Goal: Task Accomplishment & Management: Manage account settings

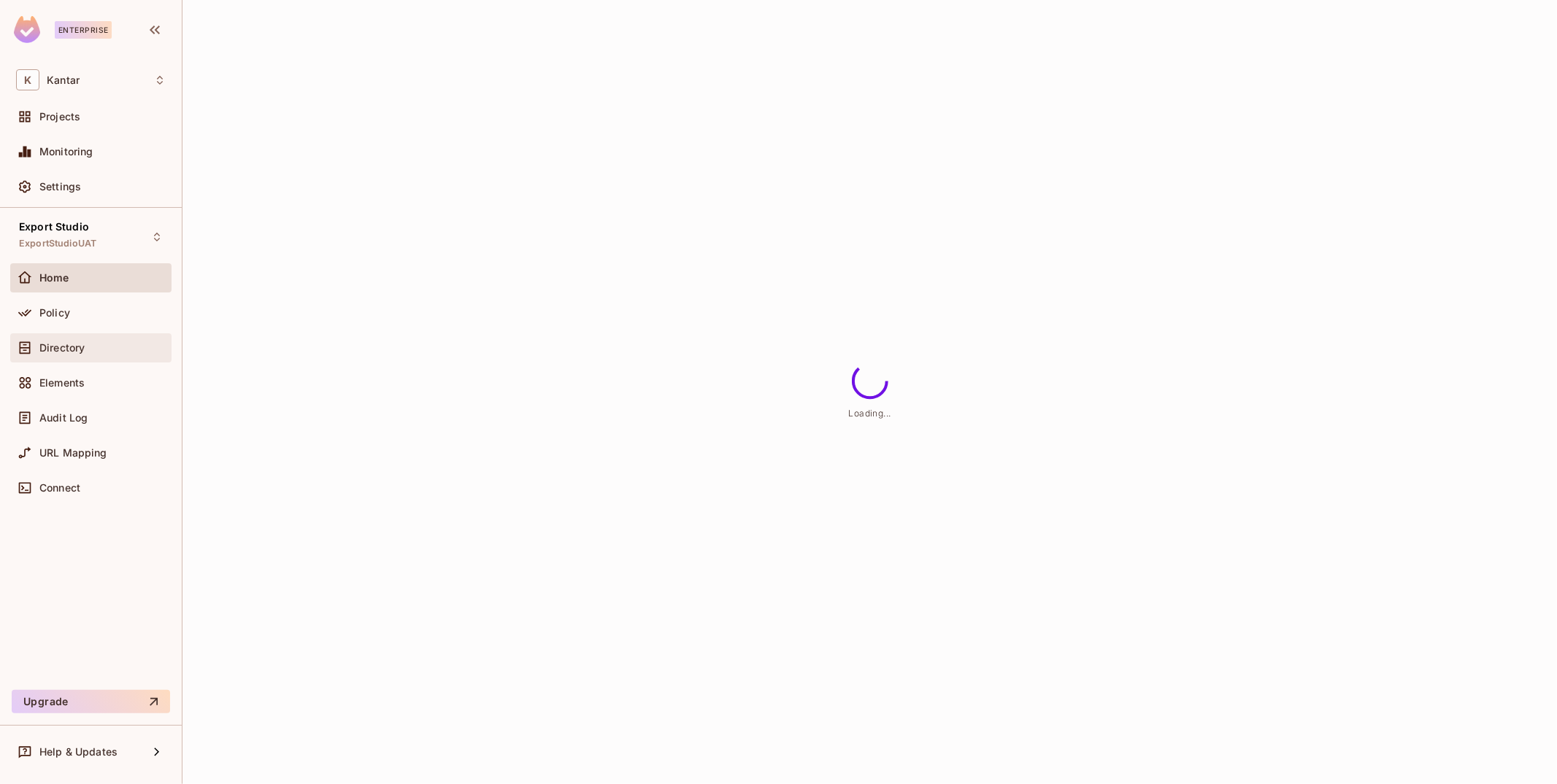
click at [118, 360] on div "Directory" at bounding box center [91, 347] width 161 height 29
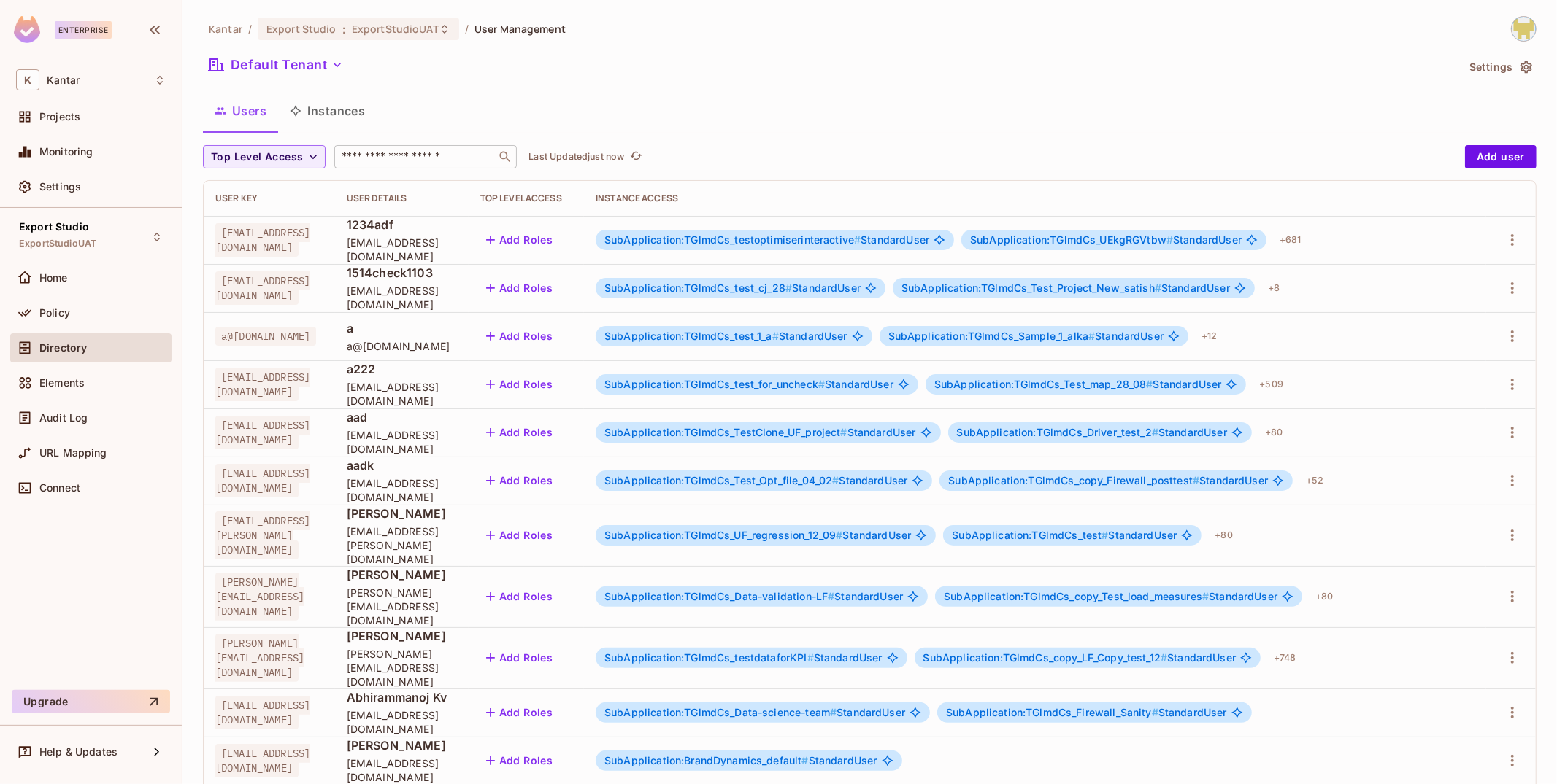
click at [389, 150] on input "text" at bounding box center [415, 157] width 153 height 15
click at [490, 100] on div "Users Instances" at bounding box center [870, 111] width 1334 height 37
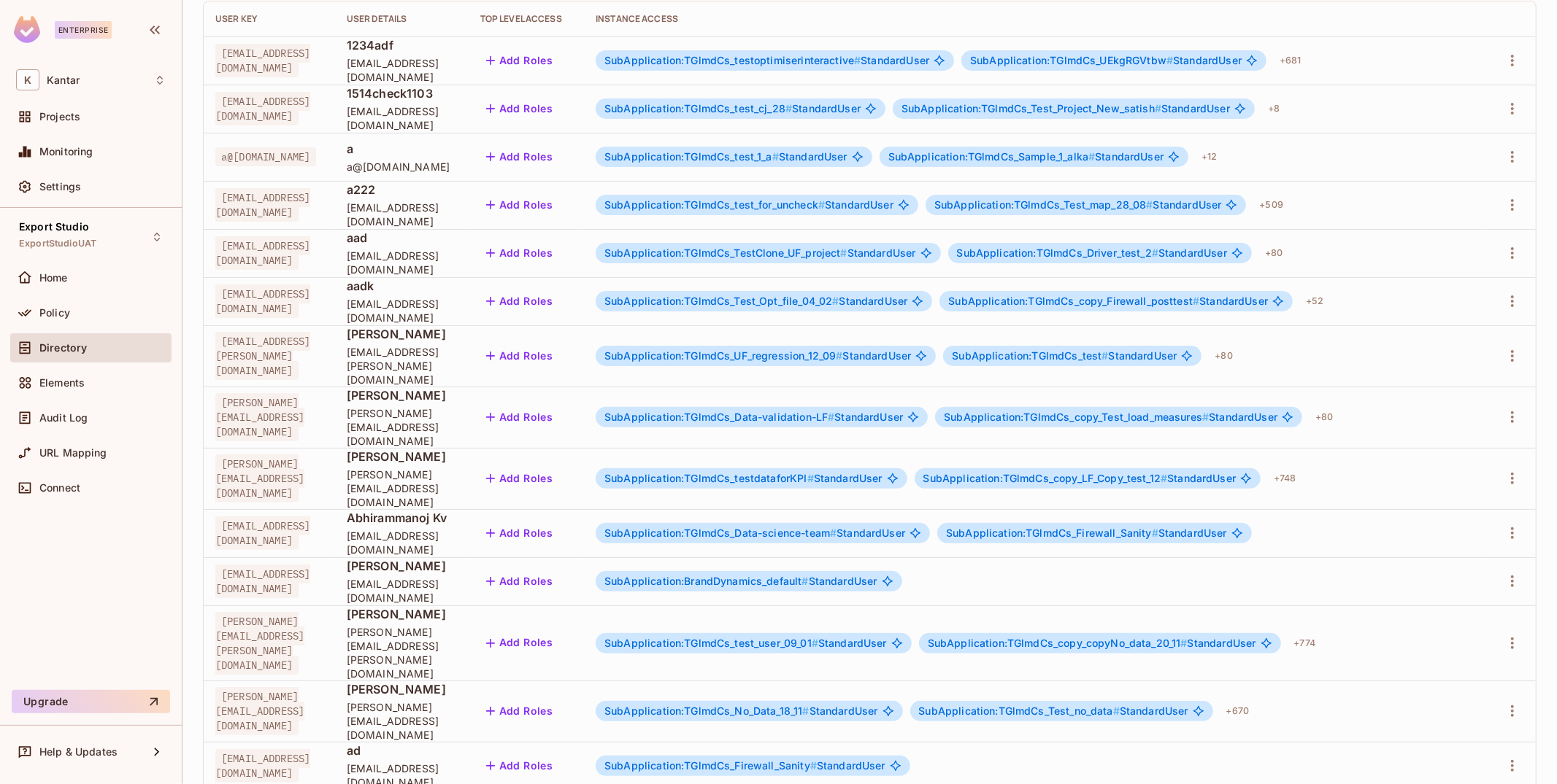
scroll to position [182, 0]
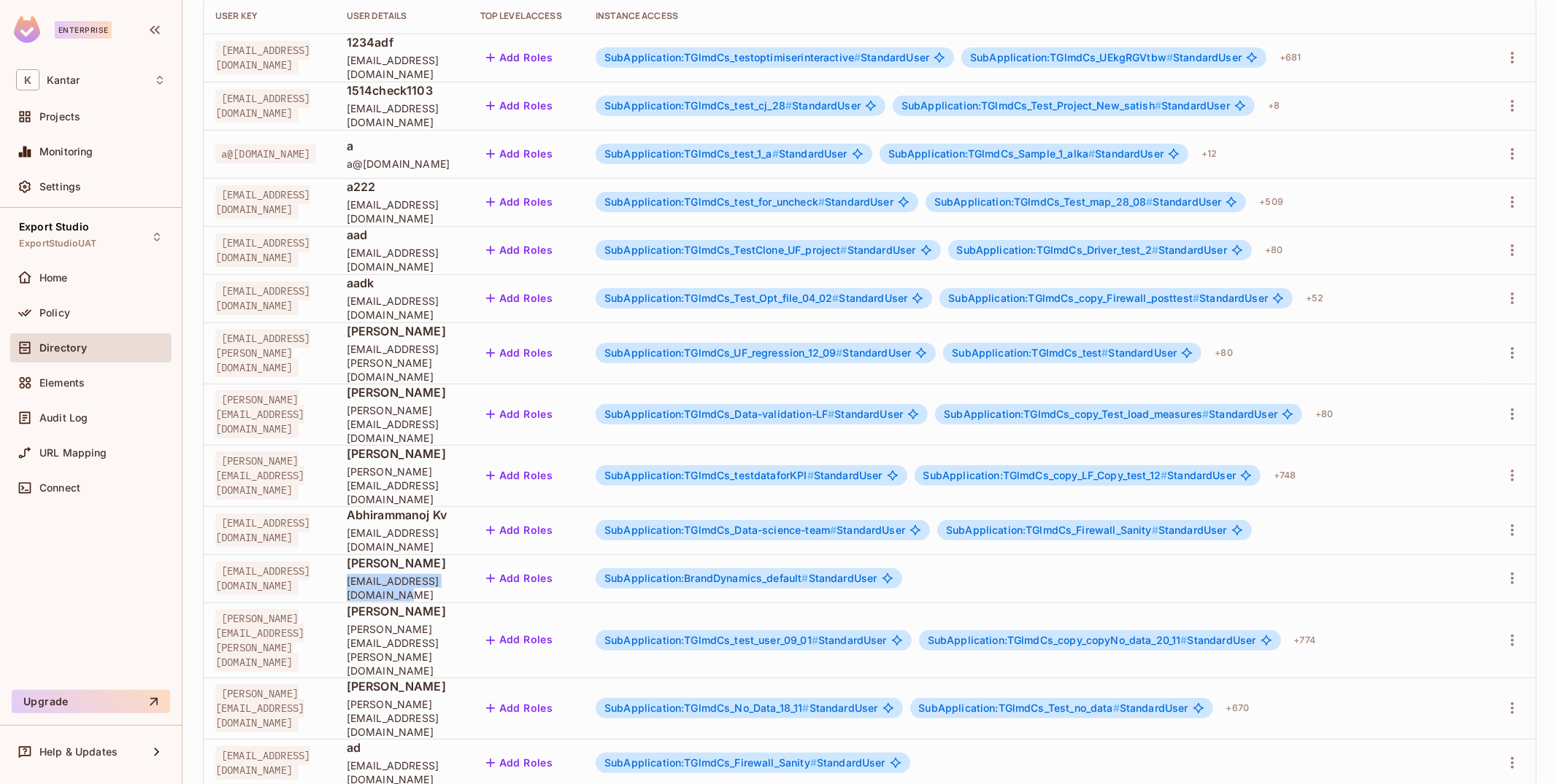
drag, startPoint x: 438, startPoint y: 551, endPoint x: 579, endPoint y: 556, distance: 141.1
click at [468, 556] on td "[PERSON_NAME] [PERSON_NAME][EMAIL_ADDRESS][DOMAIN_NAME]" at bounding box center [402, 578] width 134 height 48
copy span "[EMAIL_ADDRESS][DOMAIN_NAME]"
click at [468, 556] on td "[PERSON_NAME] [PERSON_NAME][EMAIL_ADDRESS][DOMAIN_NAME]" at bounding box center [402, 578] width 134 height 48
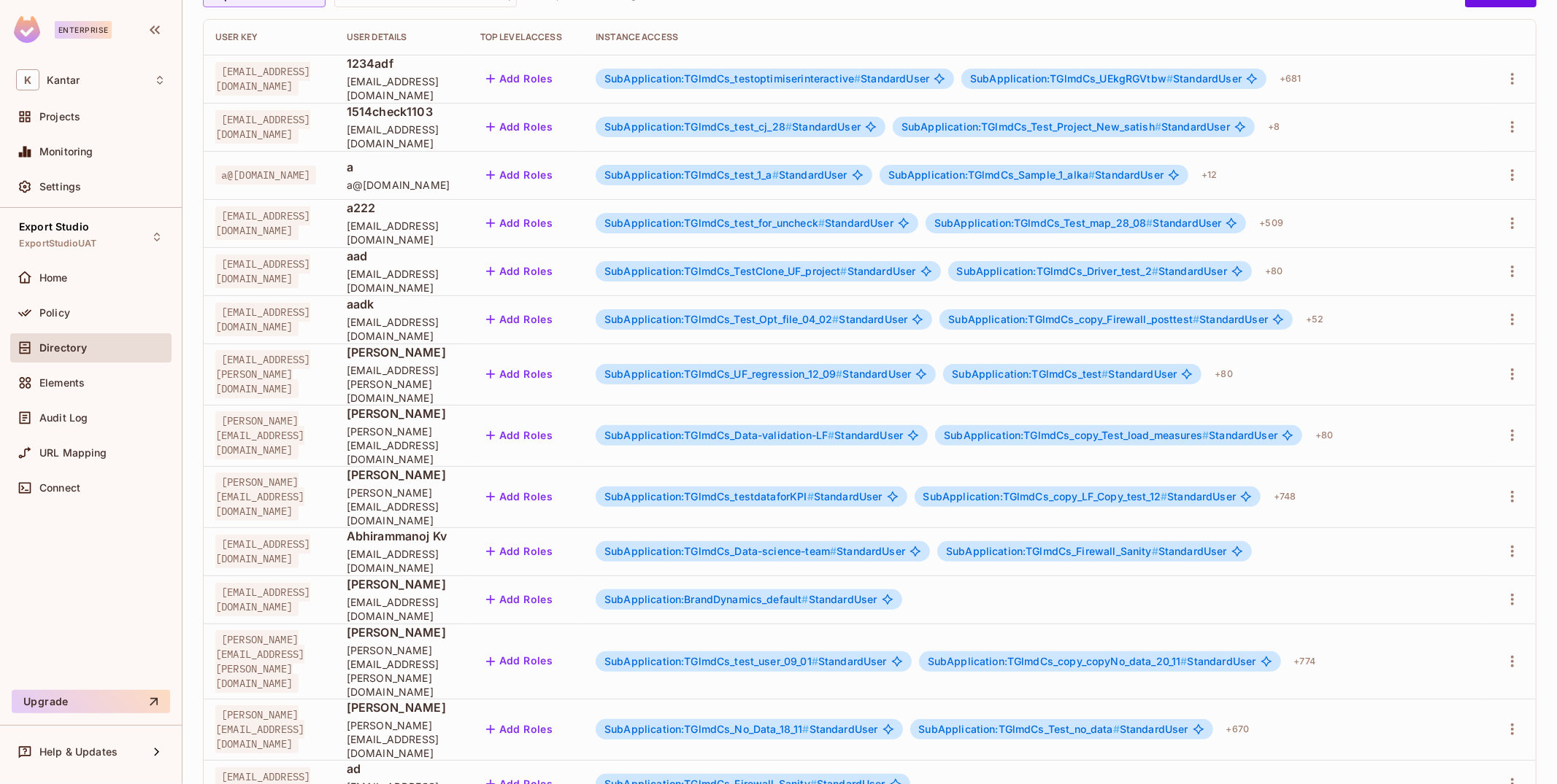
scroll to position [159, 0]
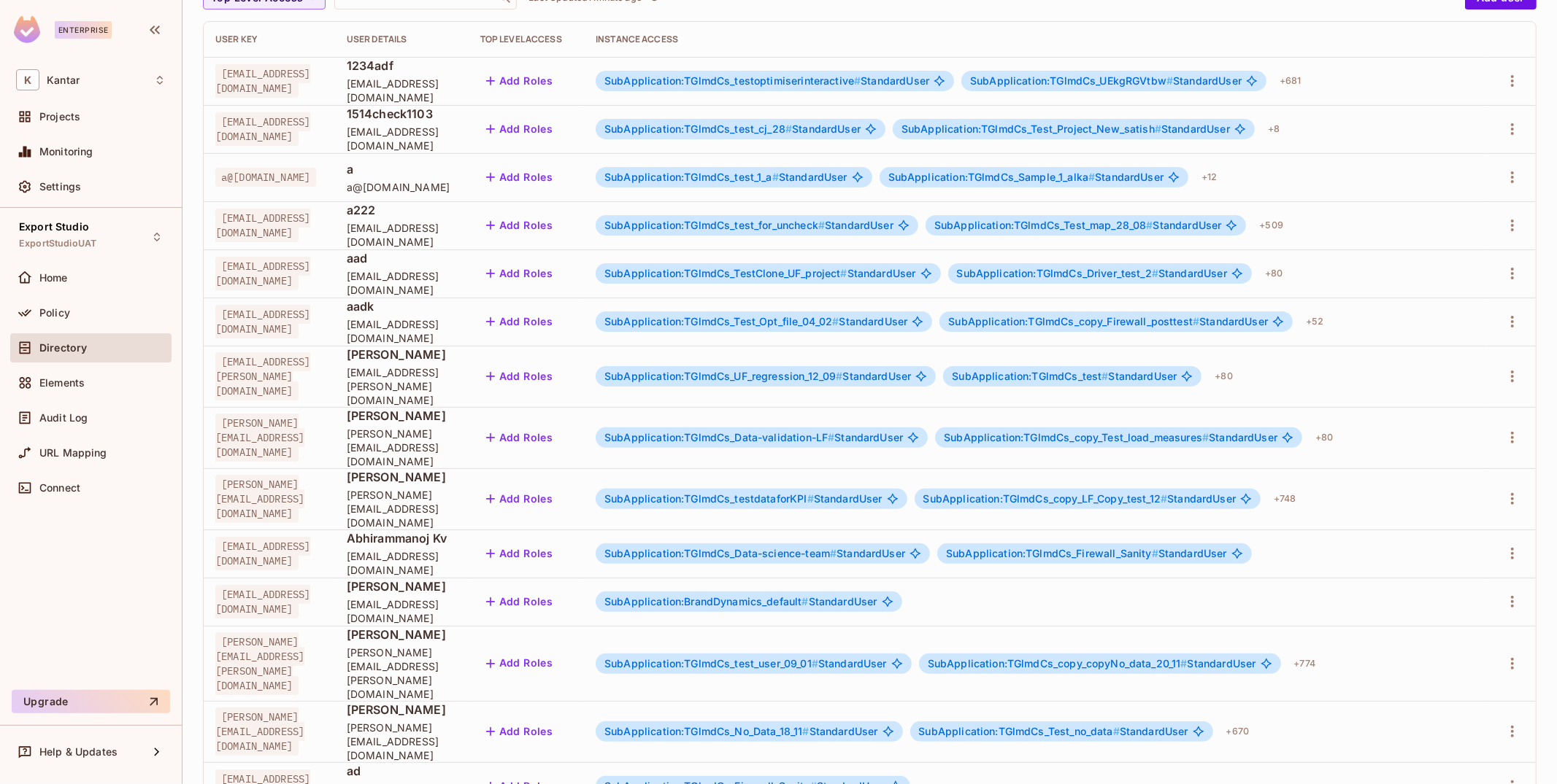
click at [457, 488] on span "[PERSON_NAME][EMAIL_ADDRESS][DOMAIN_NAME]" at bounding box center [402, 509] width 110 height 42
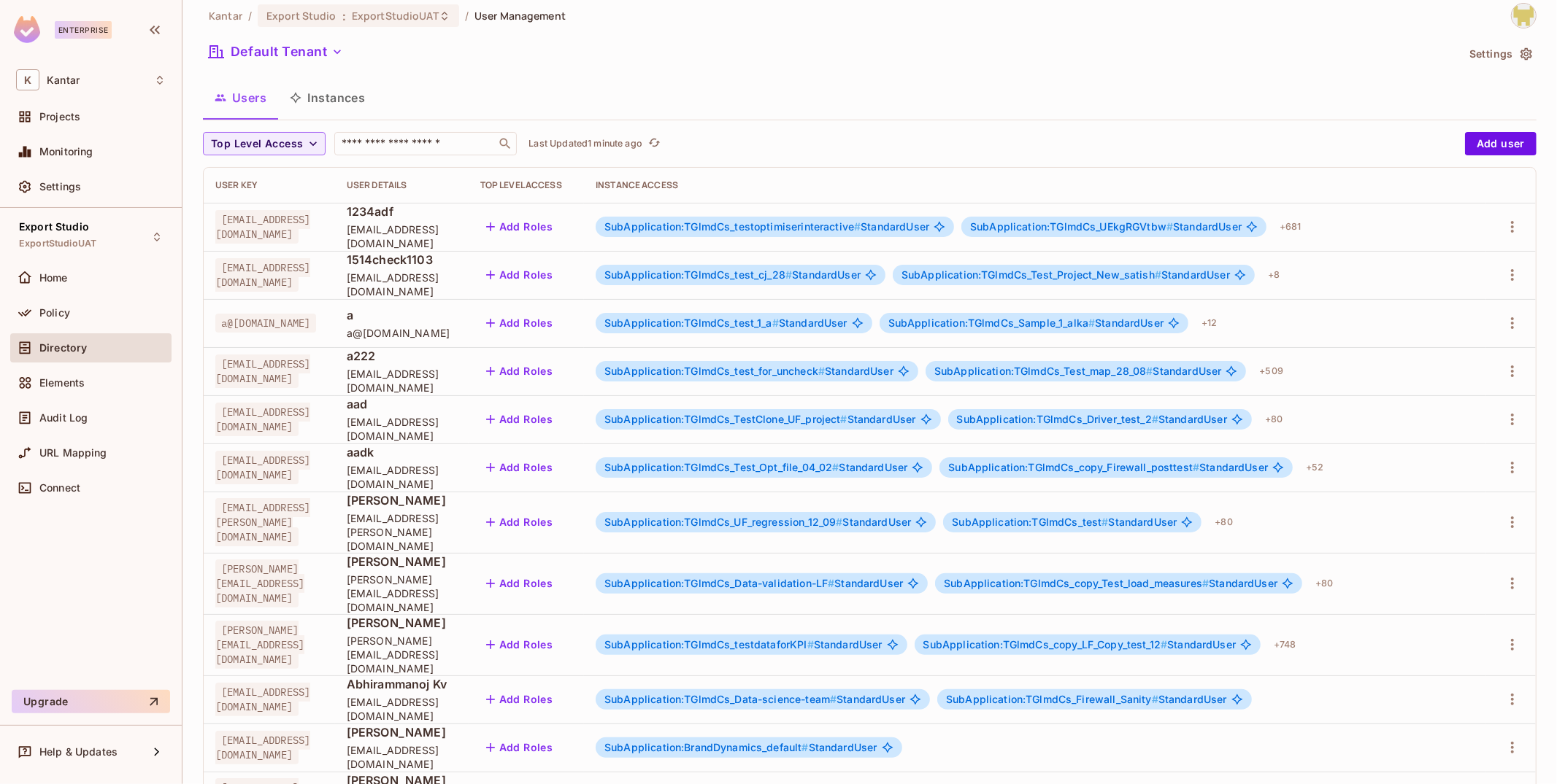
scroll to position [0, 0]
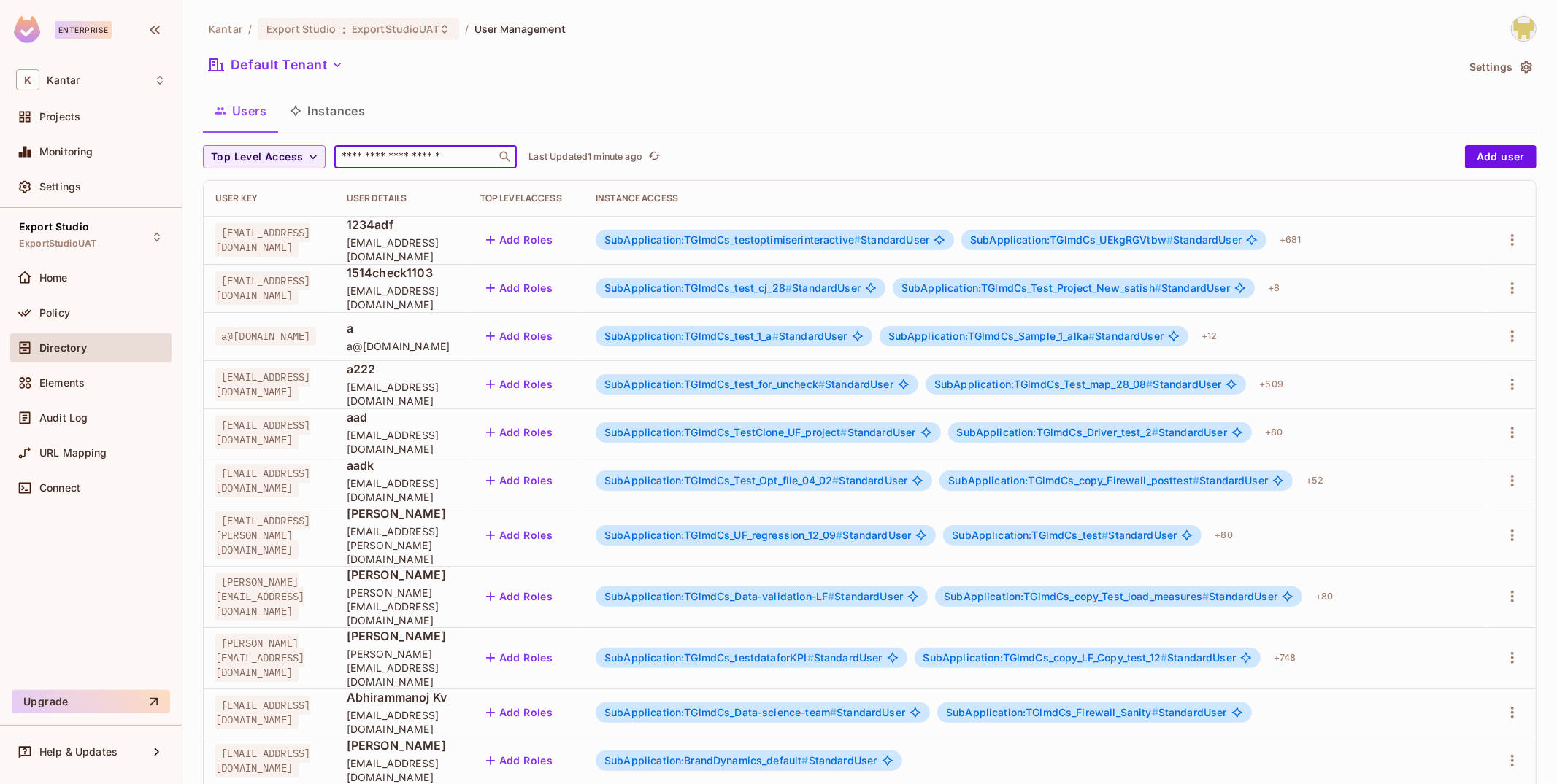
click at [392, 160] on input "text" at bounding box center [415, 157] width 153 height 15
paste input "**********"
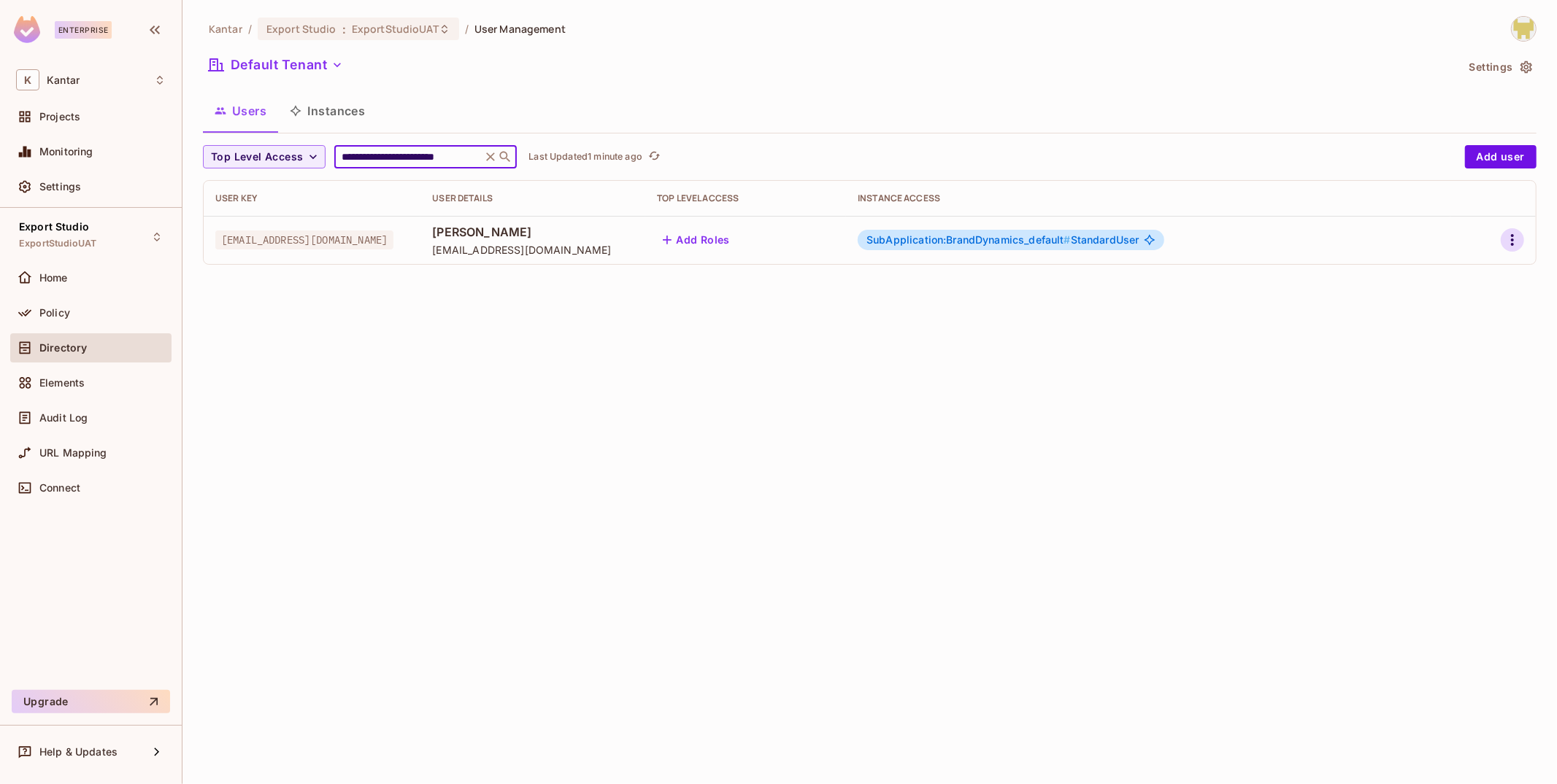
type input "**********"
click at [1513, 246] on icon "button" at bounding box center [1512, 240] width 18 height 18
click at [1434, 335] on div "Delete User" at bounding box center [1455, 337] width 58 height 15
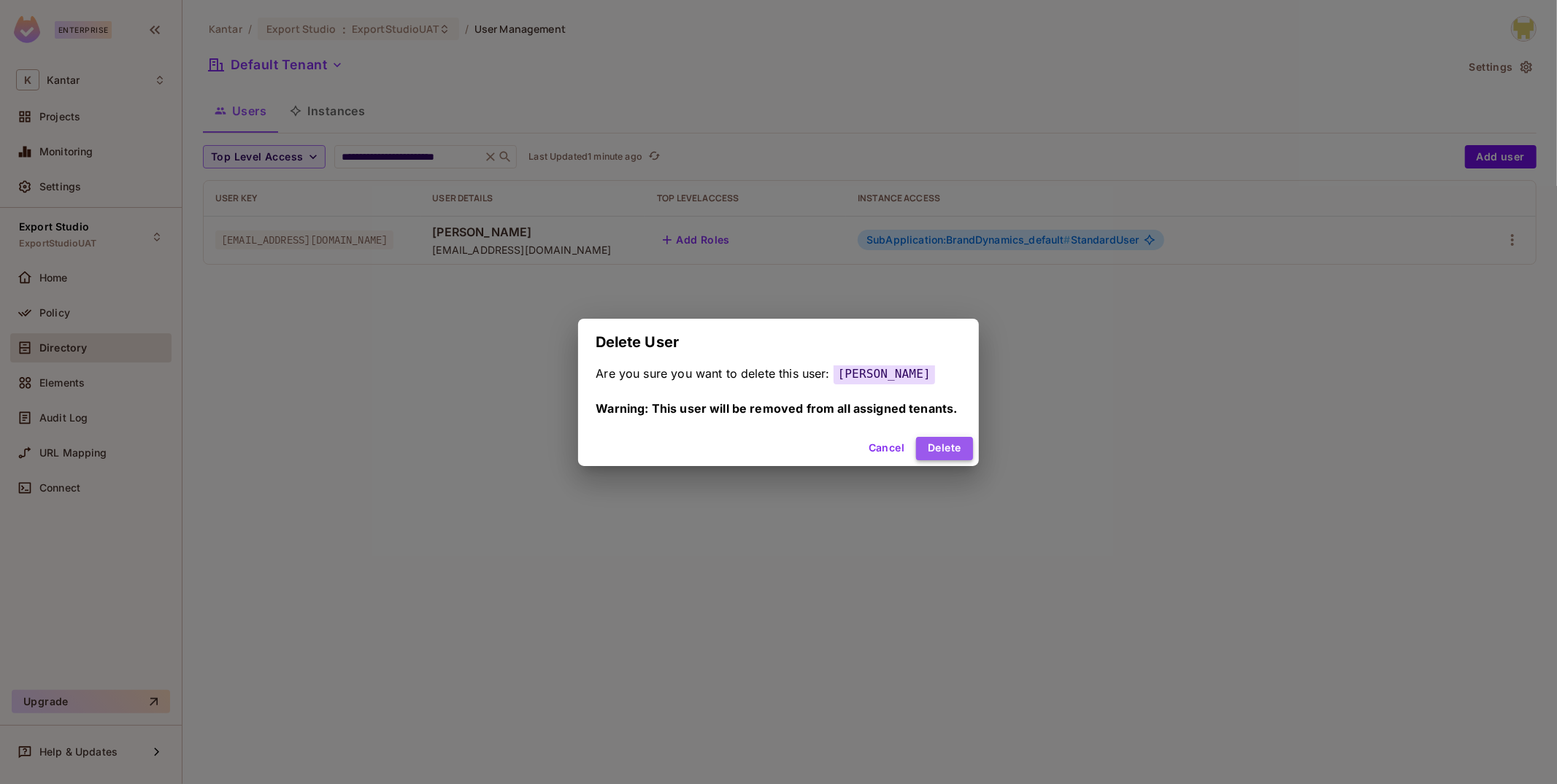
click at [945, 454] on button "Delete" at bounding box center [944, 449] width 56 height 24
